Goal: Task Accomplishment & Management: Complete application form

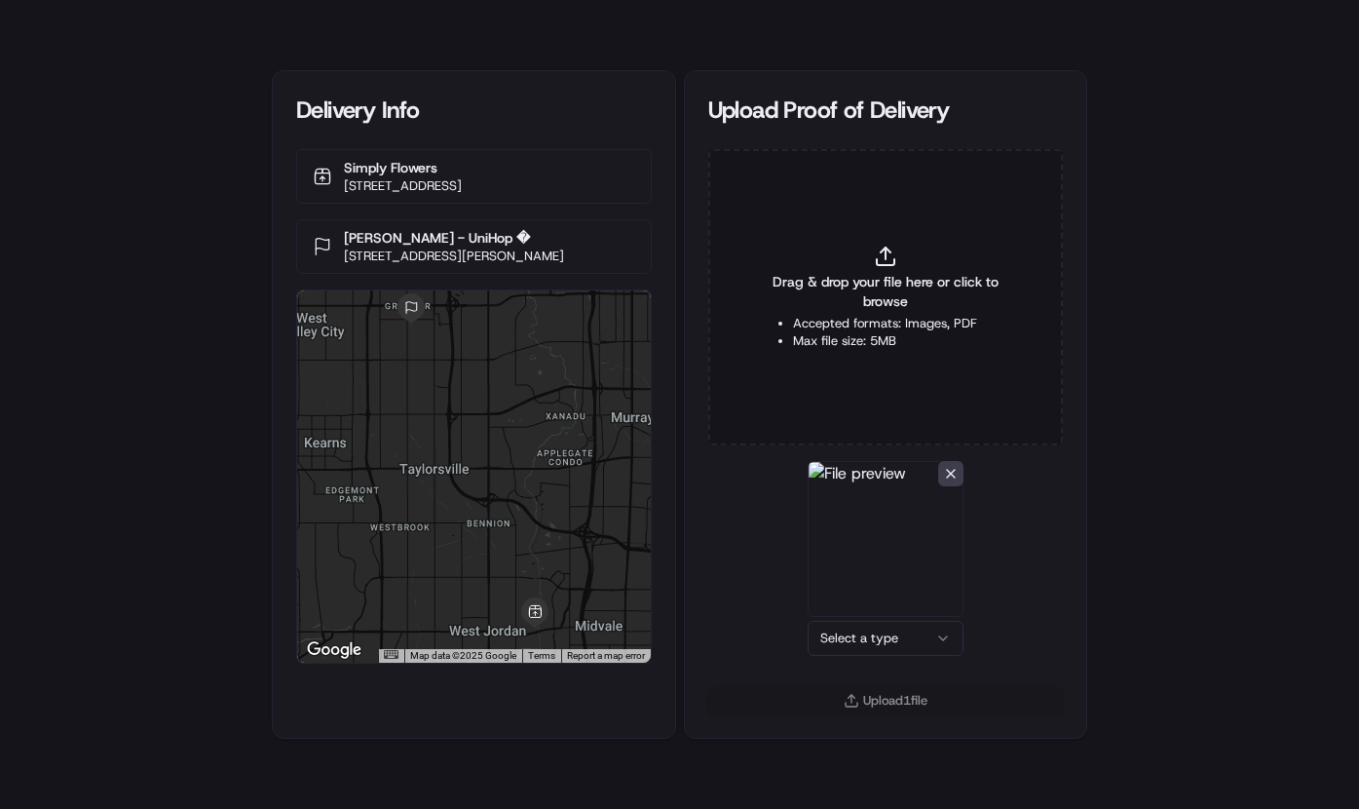
click at [869, 648] on html "Delivery Info Simply Flowers [STREET_ADDRESS] [PERSON_NAME] - UniHop � [STREET_…" at bounding box center [679, 404] width 1359 height 809
click at [874, 693] on button "Upload 1 file" at bounding box center [886, 700] width 356 height 27
